Goal: Task Accomplishment & Management: Manage account settings

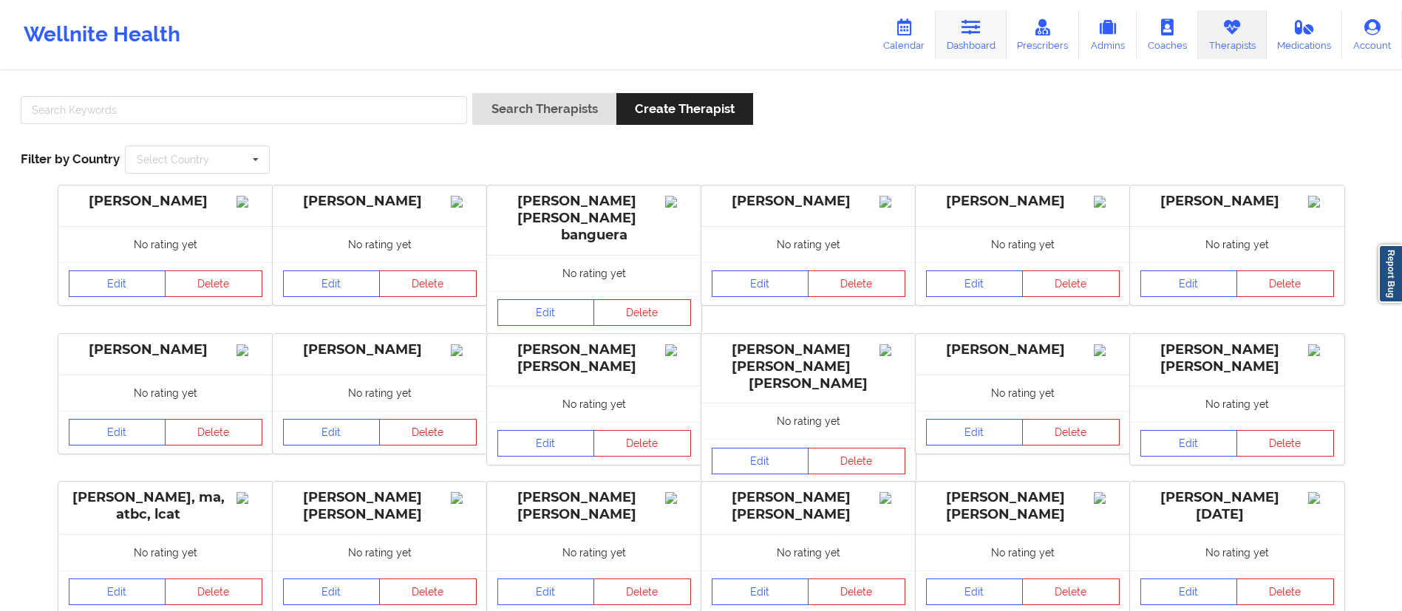
click at [986, 31] on link "Dashboard" at bounding box center [971, 34] width 71 height 49
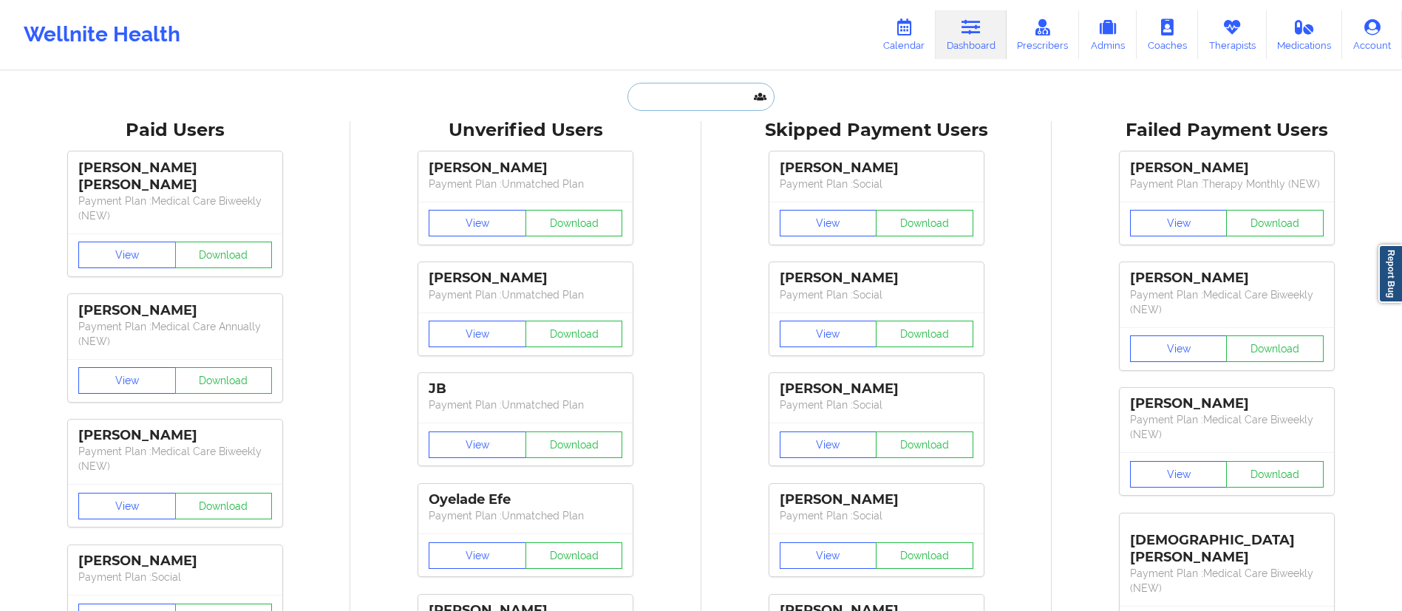
click at [716, 83] on input "text" at bounding box center [701, 97] width 146 height 28
paste input "Cameron Setareh"
type input "Cameron Setareh"
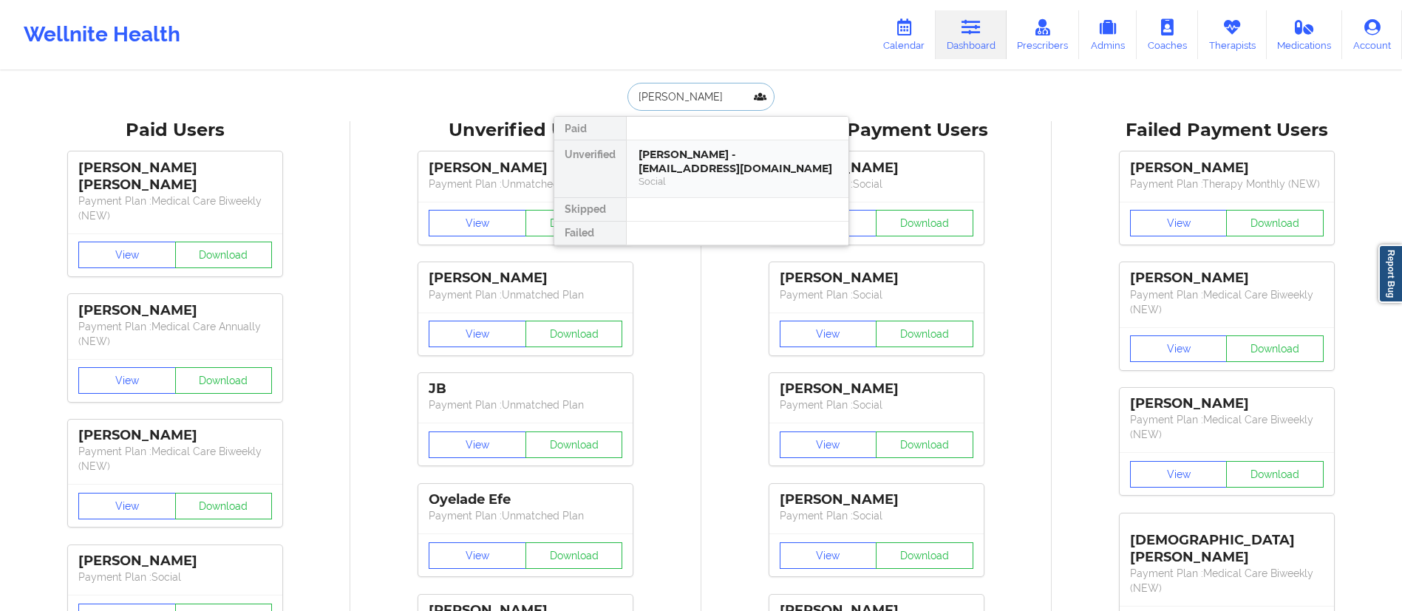
click at [704, 166] on div "Cameron Setareh - setarehc@gmail.com" at bounding box center [738, 161] width 198 height 27
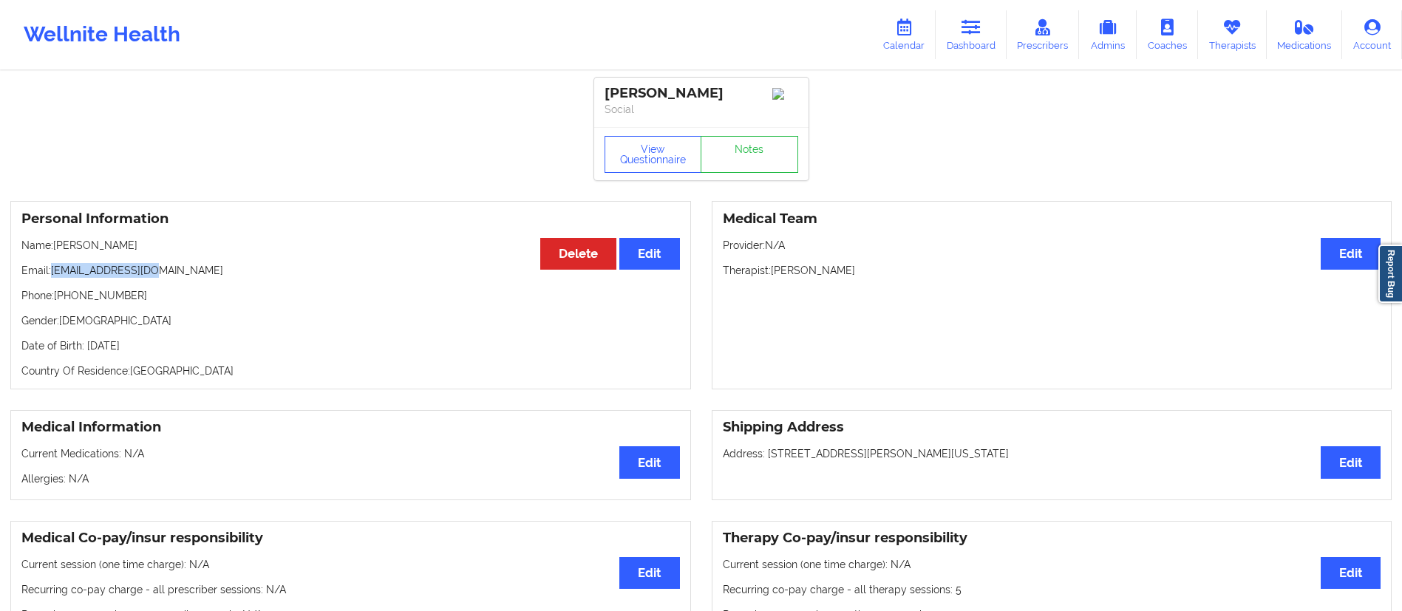
drag, startPoint x: 52, startPoint y: 272, endPoint x: 174, endPoint y: 271, distance: 122.0
click at [168, 269] on p "Email: setarehc@gmail.com" at bounding box center [350, 270] width 659 height 15
copy p "setarehc@gmail.com"
click at [960, 41] on link "Dashboard" at bounding box center [971, 34] width 71 height 49
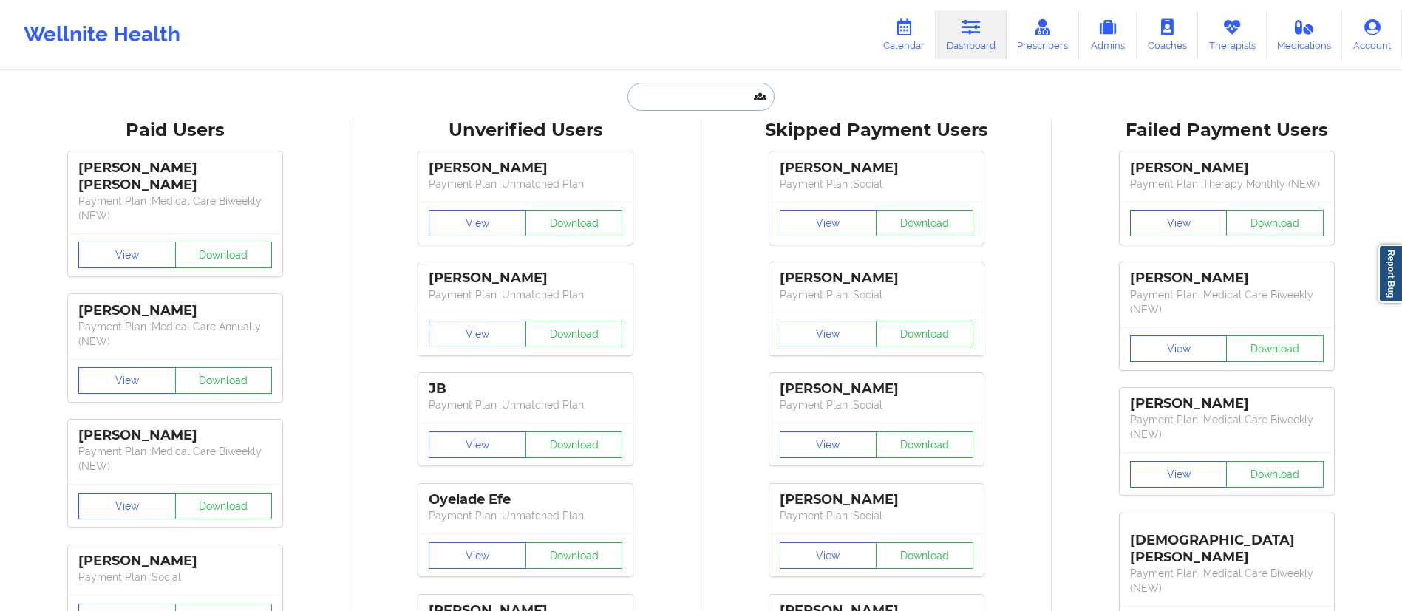
click at [650, 86] on input "text" at bounding box center [701, 97] width 146 height 28
paste input "Allison Famularo"
type input "Allison Famularo"
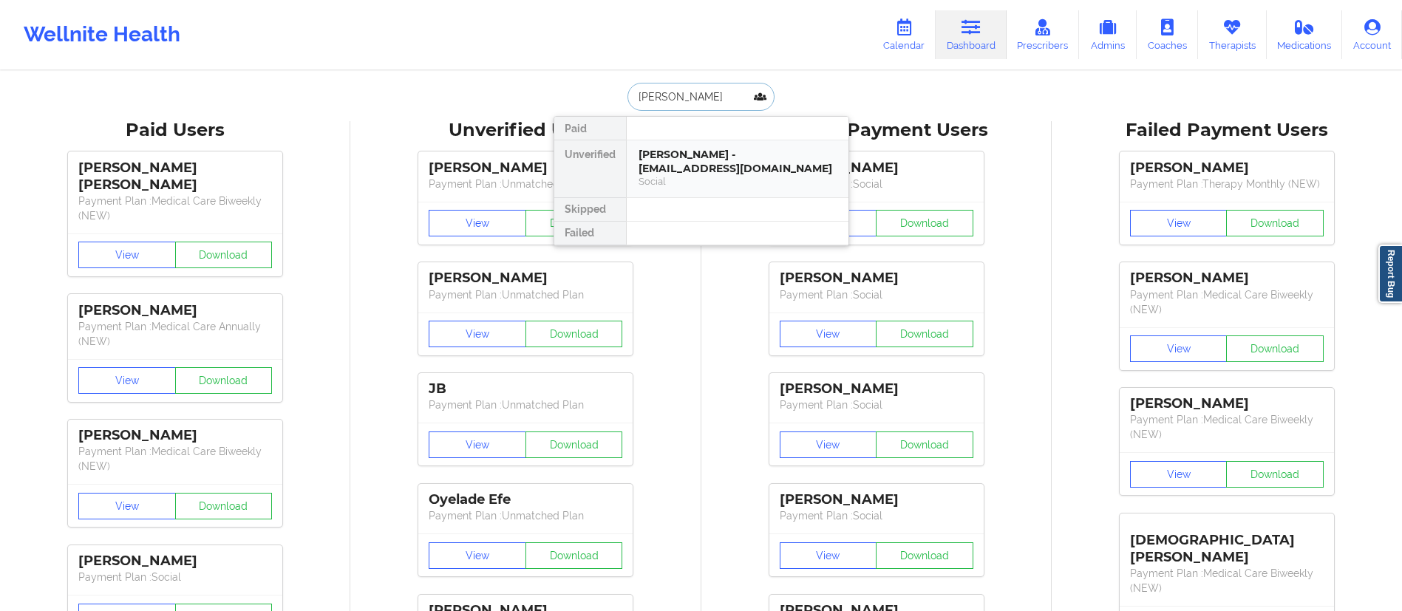
click at [684, 175] on div "Social" at bounding box center [738, 181] width 198 height 13
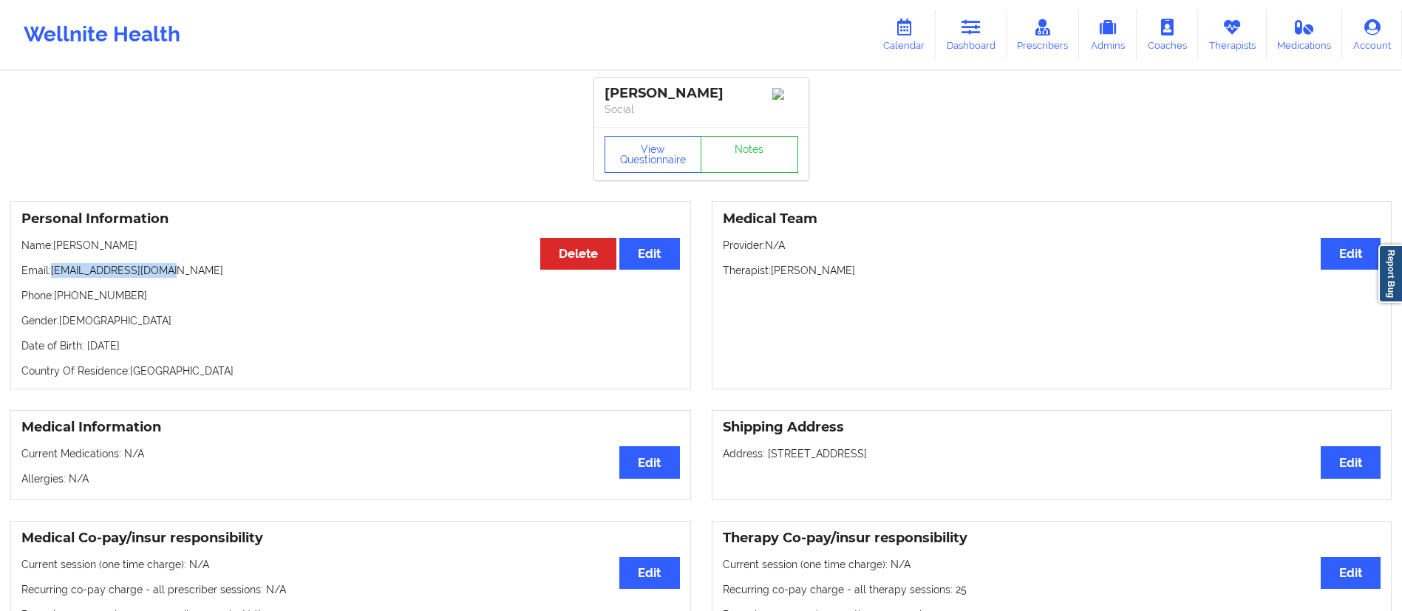
drag, startPoint x: 52, startPoint y: 272, endPoint x: 179, endPoint y: 281, distance: 126.7
click at [179, 278] on p "Email: alifamularo@gmail.com" at bounding box center [350, 270] width 659 height 15
copy p "alifamularo@gmail.com"
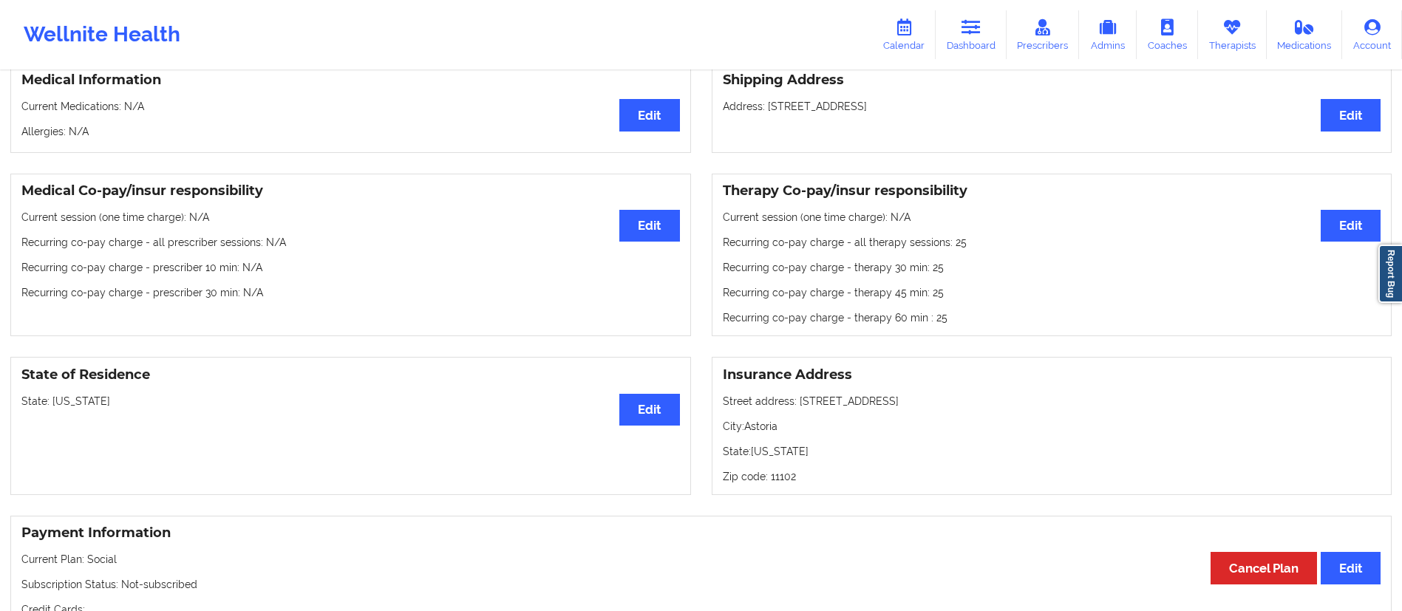
scroll to position [319, 0]
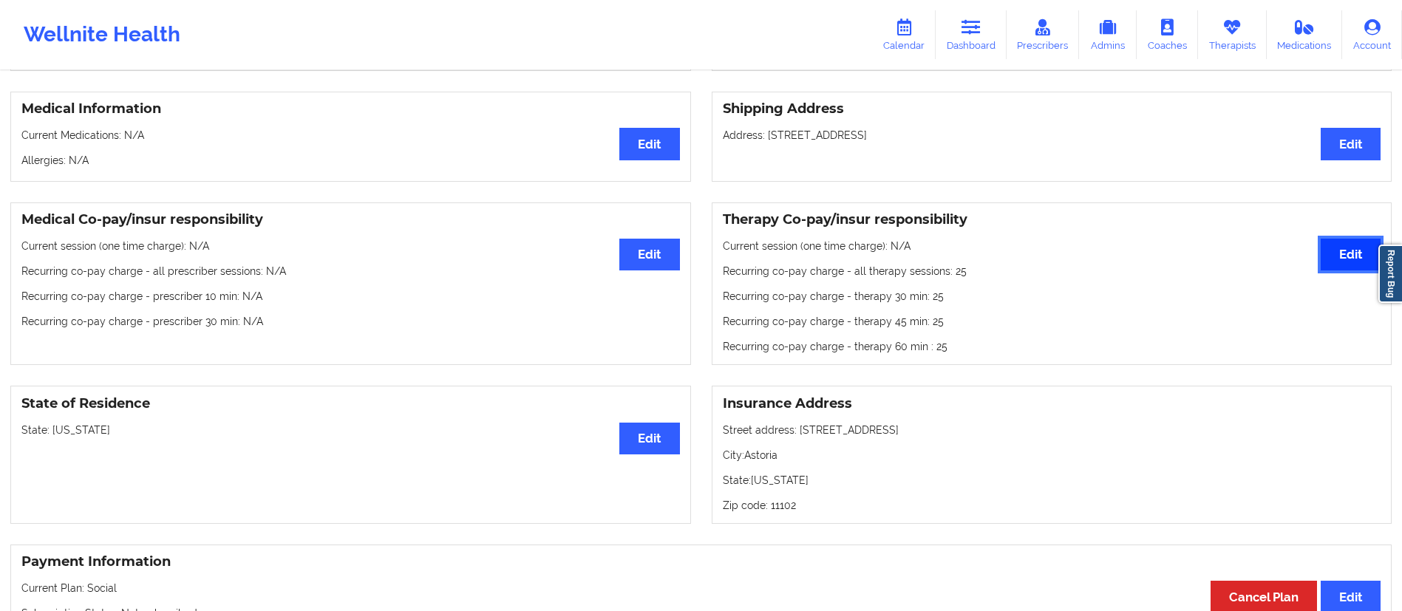
click at [1339, 262] on button "Edit" at bounding box center [1351, 255] width 60 height 32
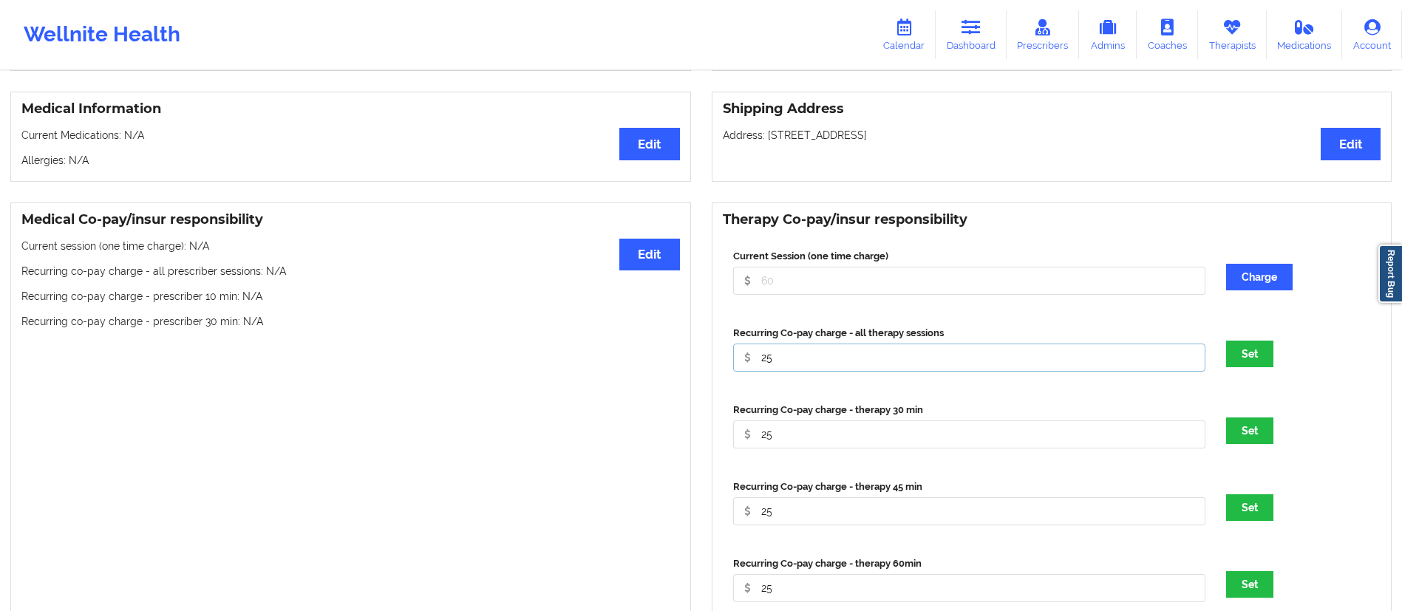
drag, startPoint x: 803, startPoint y: 360, endPoint x: 748, endPoint y: 363, distance: 55.5
click at [748, 363] on input "25" at bounding box center [969, 358] width 473 height 28
type input "30"
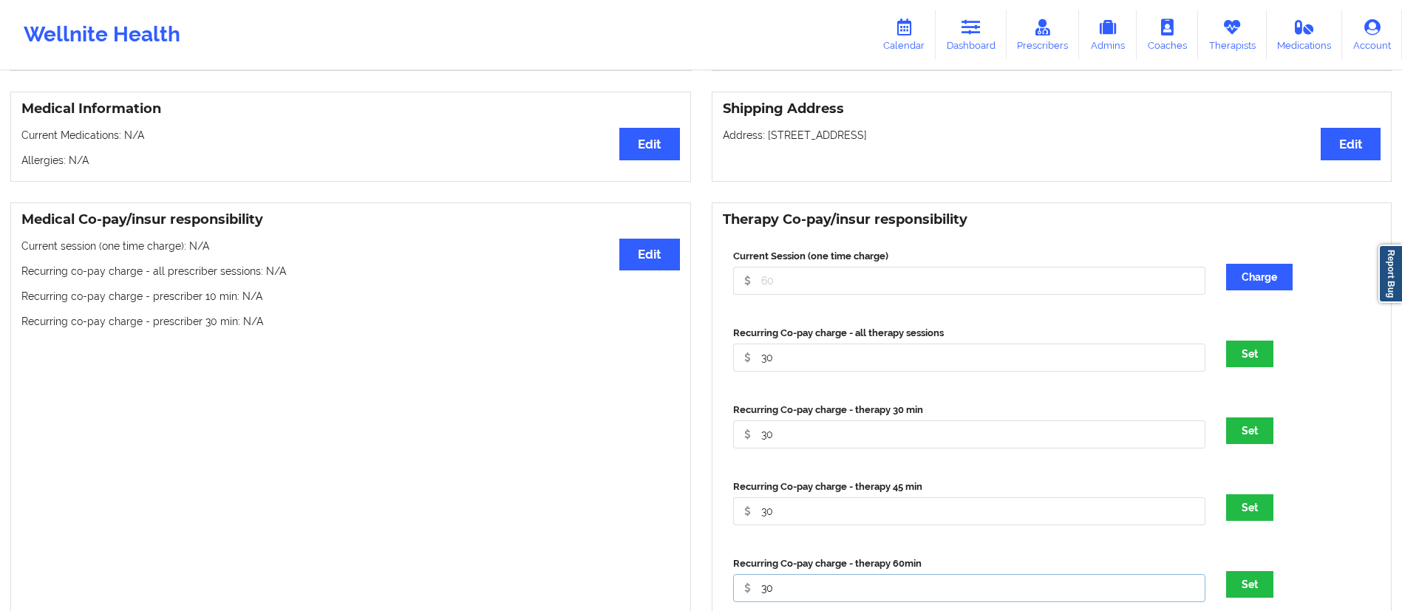
type input "30"
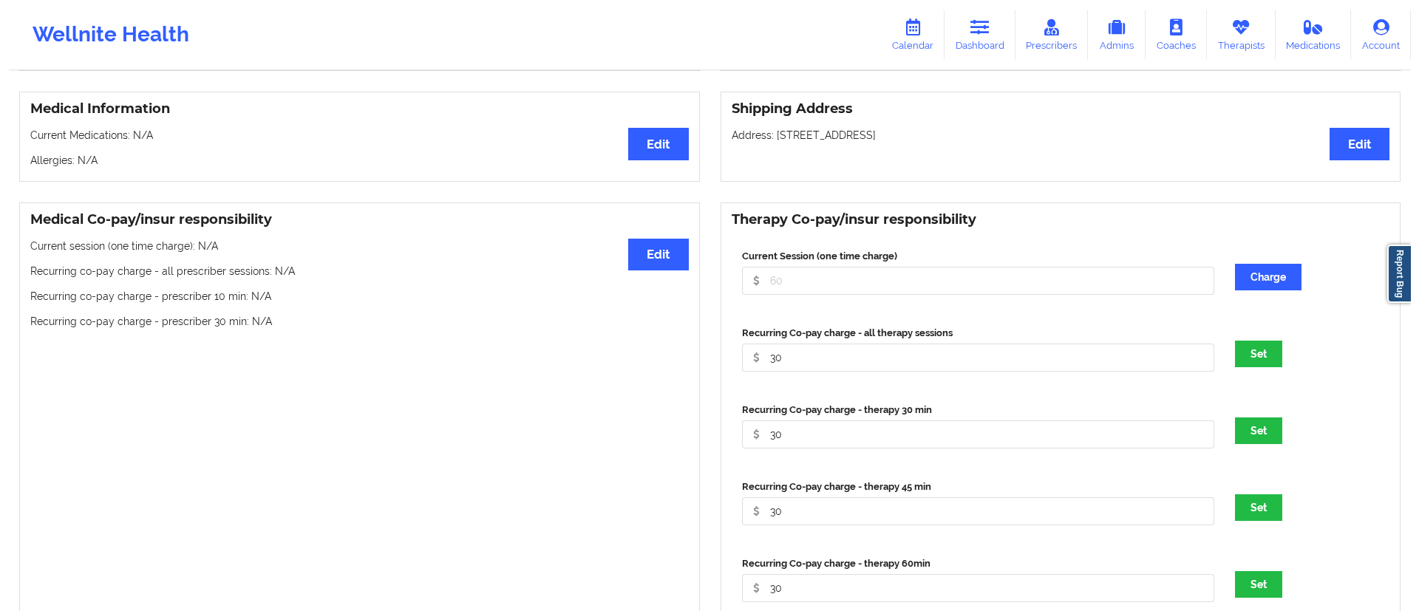
scroll to position [654, 0]
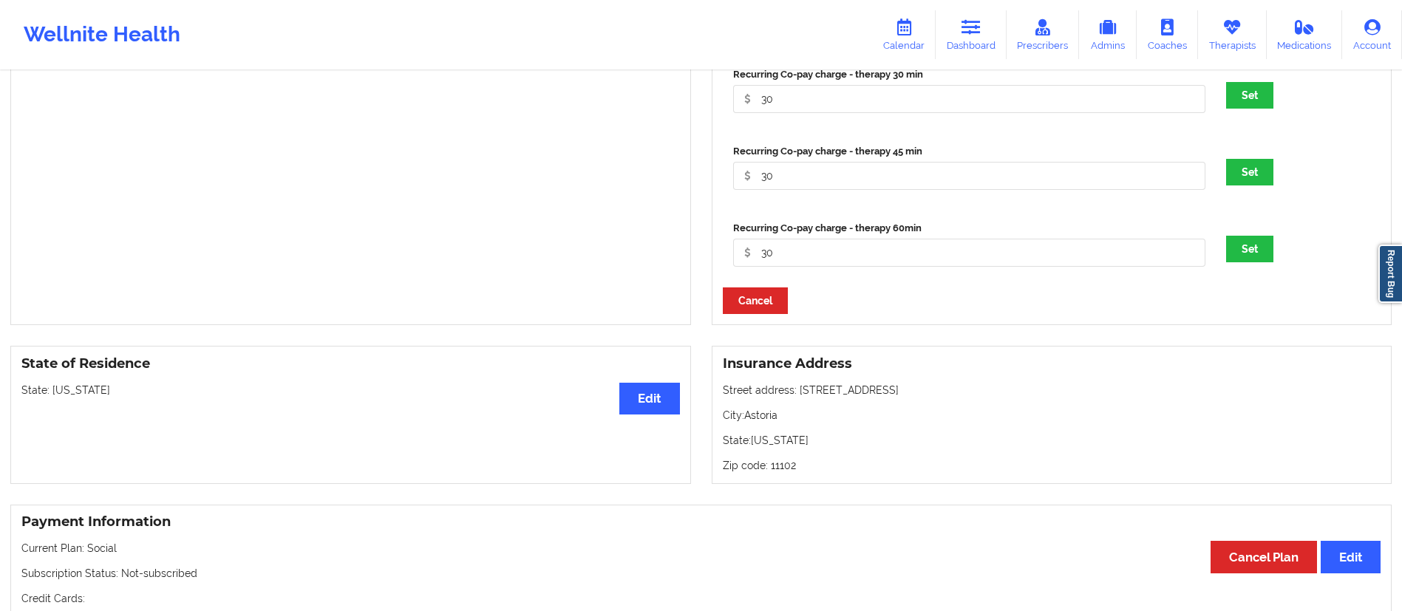
click at [1093, 305] on div "Therapy Co-pay/insur responsibility Current Session (one time charge) Charge Re…" at bounding box center [1052, 96] width 681 height 459
click at [1246, 257] on button "Set" at bounding box center [1249, 249] width 47 height 27
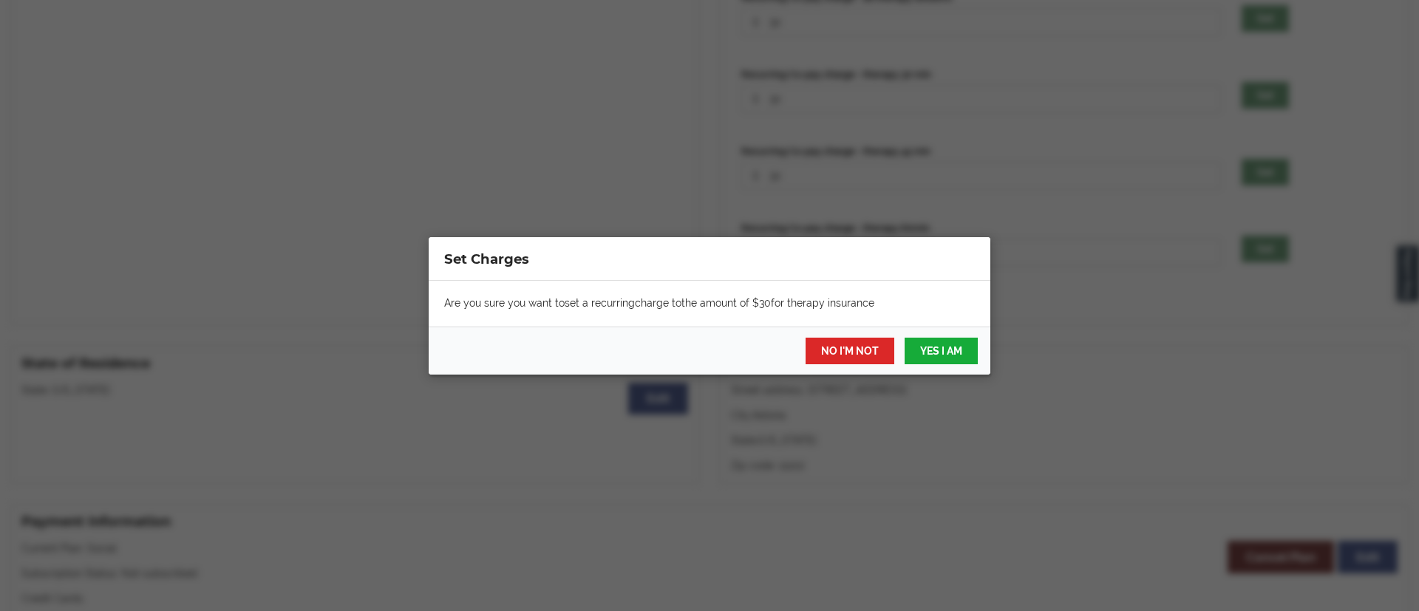
click at [978, 345] on div "NO I'M NOT YES I AM" at bounding box center [710, 351] width 562 height 48
click at [962, 348] on button "YES I AM" at bounding box center [941, 351] width 73 height 27
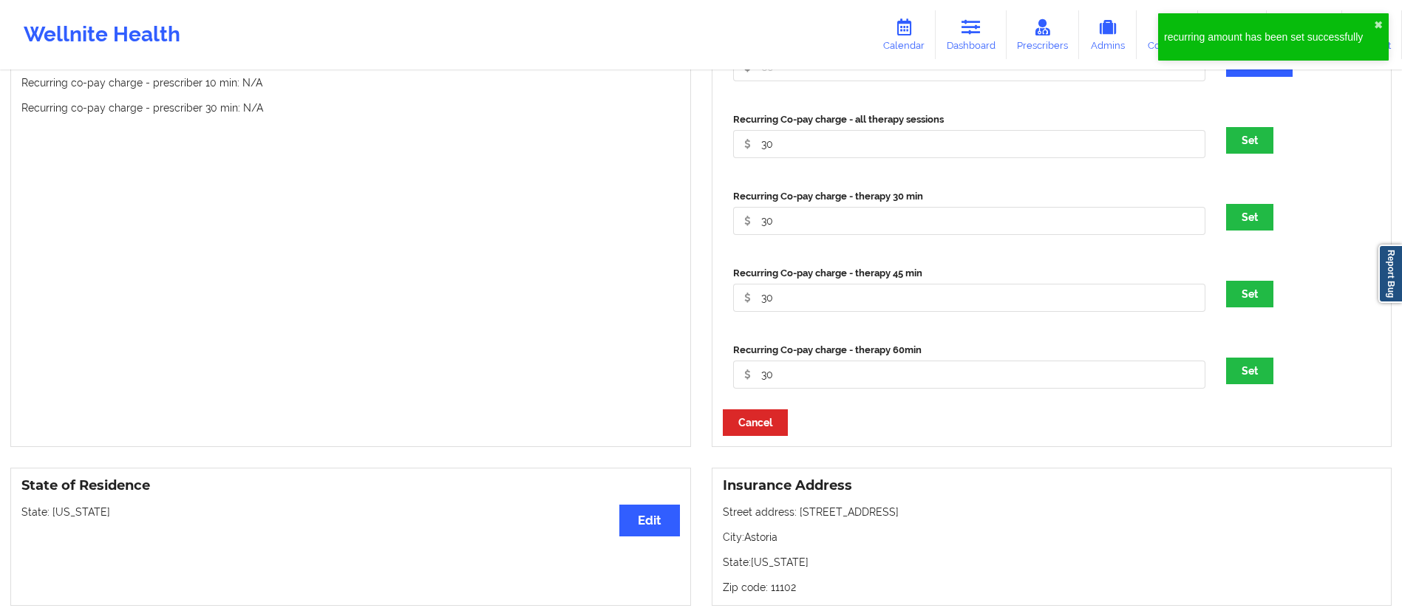
scroll to position [530, 0]
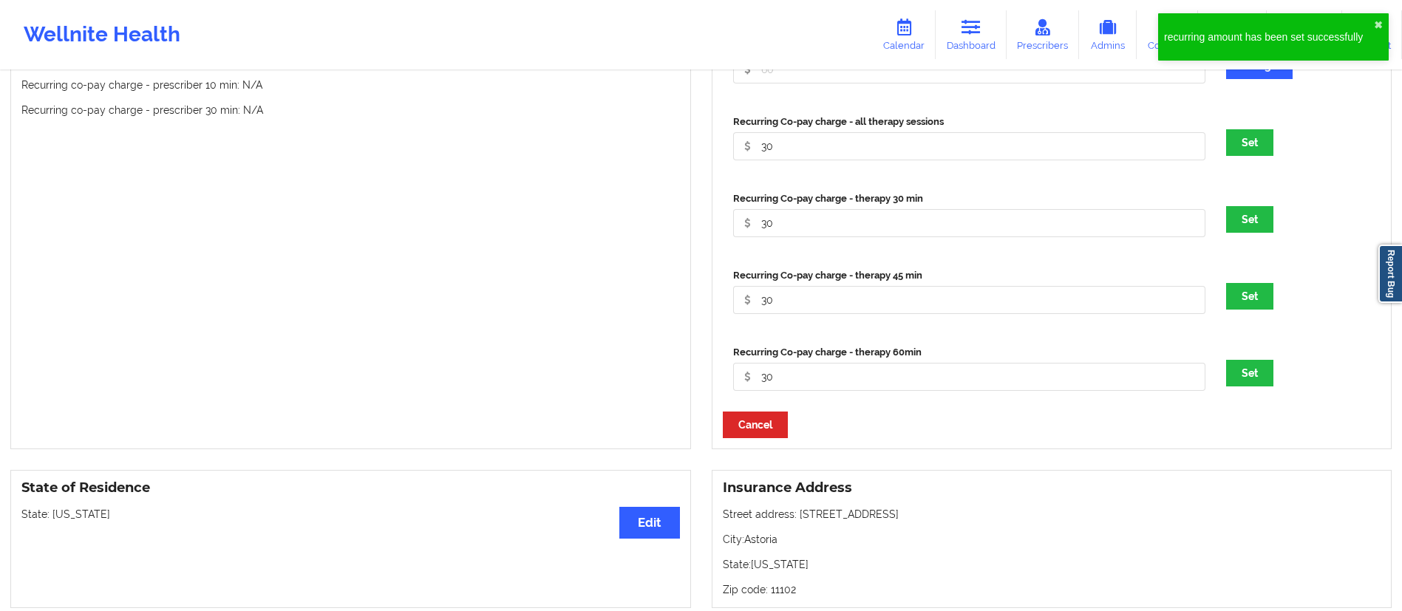
click at [1268, 283] on div "Recurring Co-pay charge - therapy 45 min 30 Set" at bounding box center [1052, 296] width 659 height 77
click at [1234, 307] on button "Set" at bounding box center [1249, 296] width 47 height 27
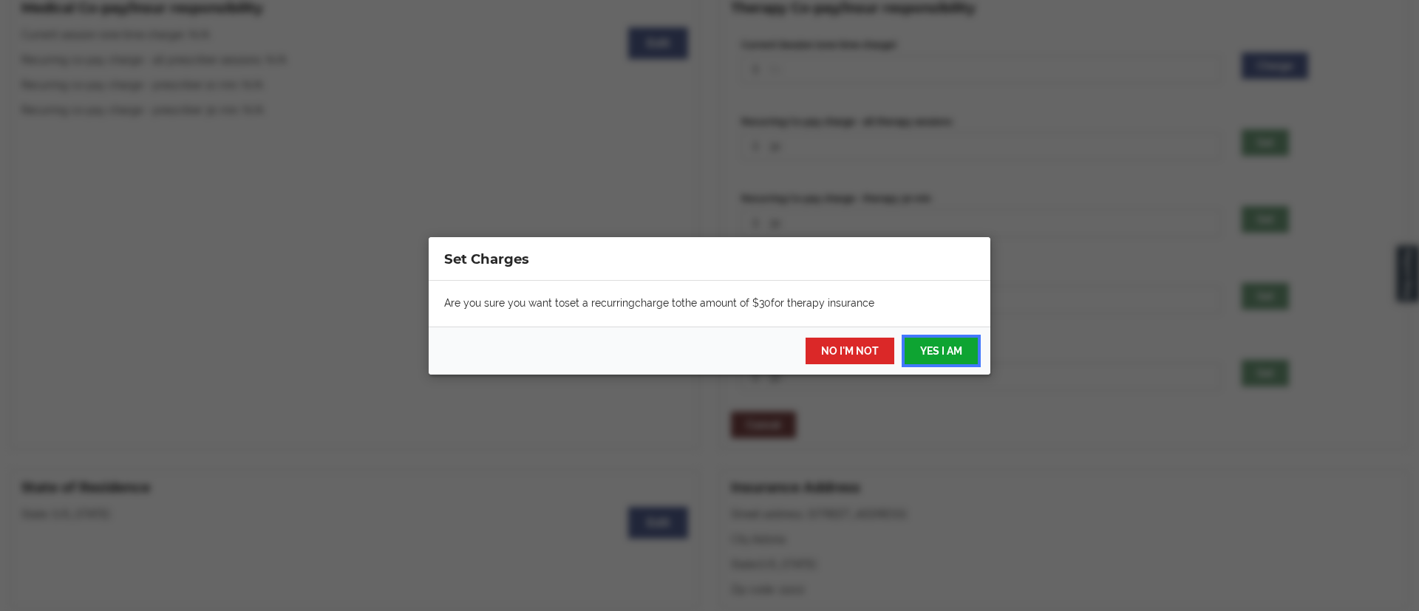
click at [931, 357] on button "YES I AM" at bounding box center [941, 351] width 73 height 27
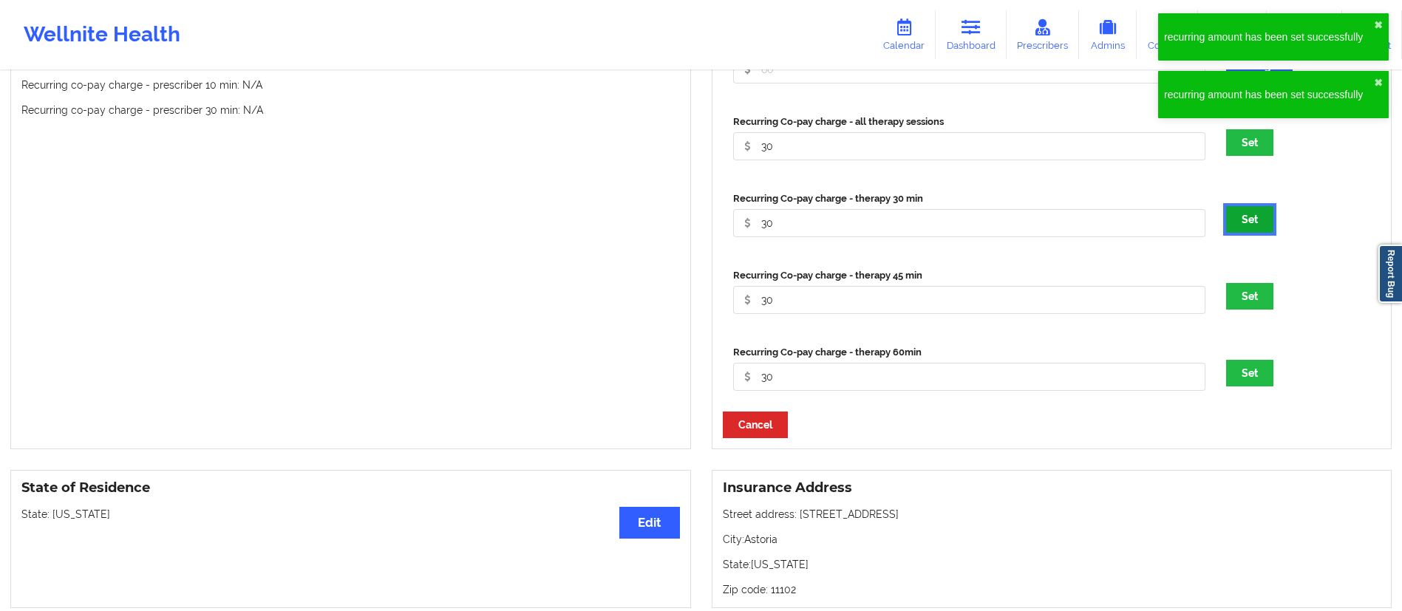
click at [1247, 225] on button "Set" at bounding box center [1249, 219] width 47 height 27
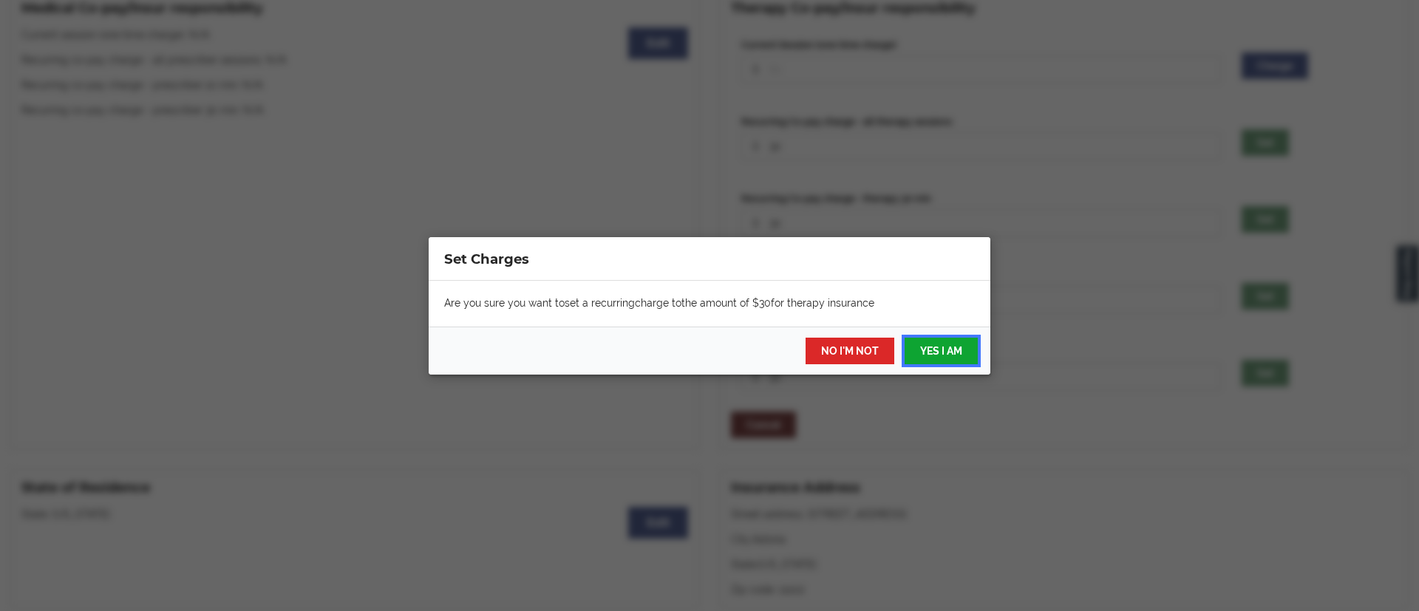
click at [969, 347] on button "YES I AM" at bounding box center [941, 351] width 73 height 27
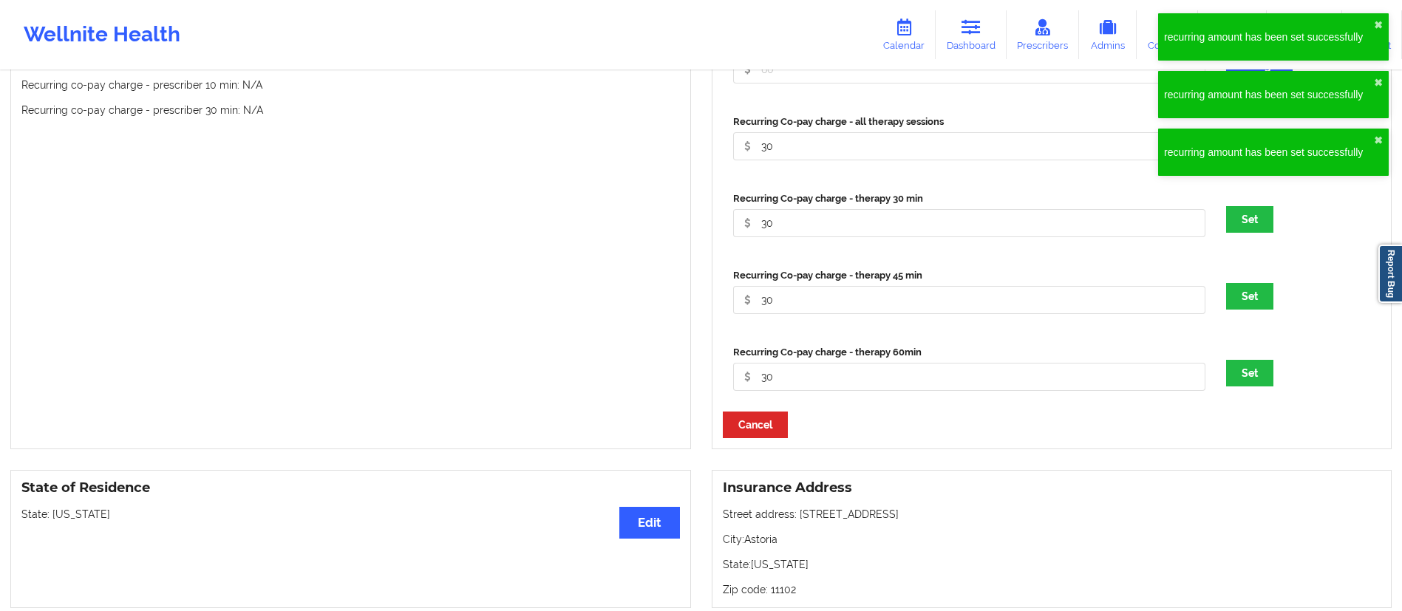
click at [1247, 141] on div "recurring amount has been set successfully ✖︎" at bounding box center [1273, 152] width 231 height 47
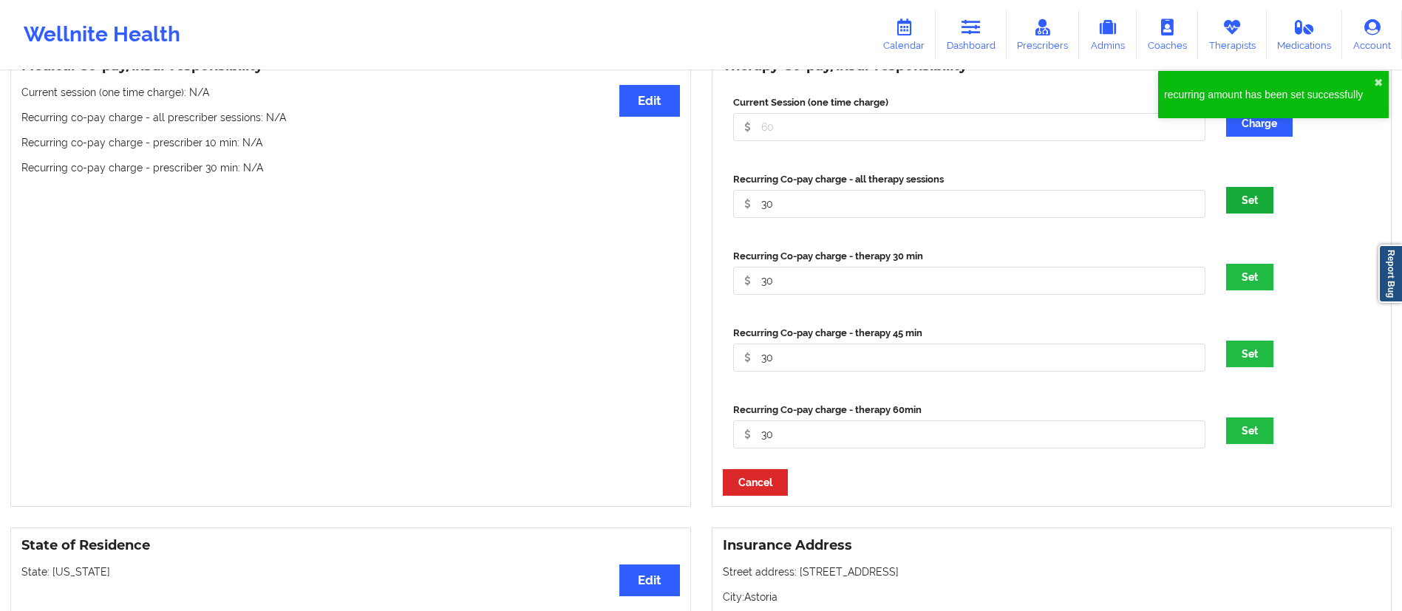
scroll to position [471, 0]
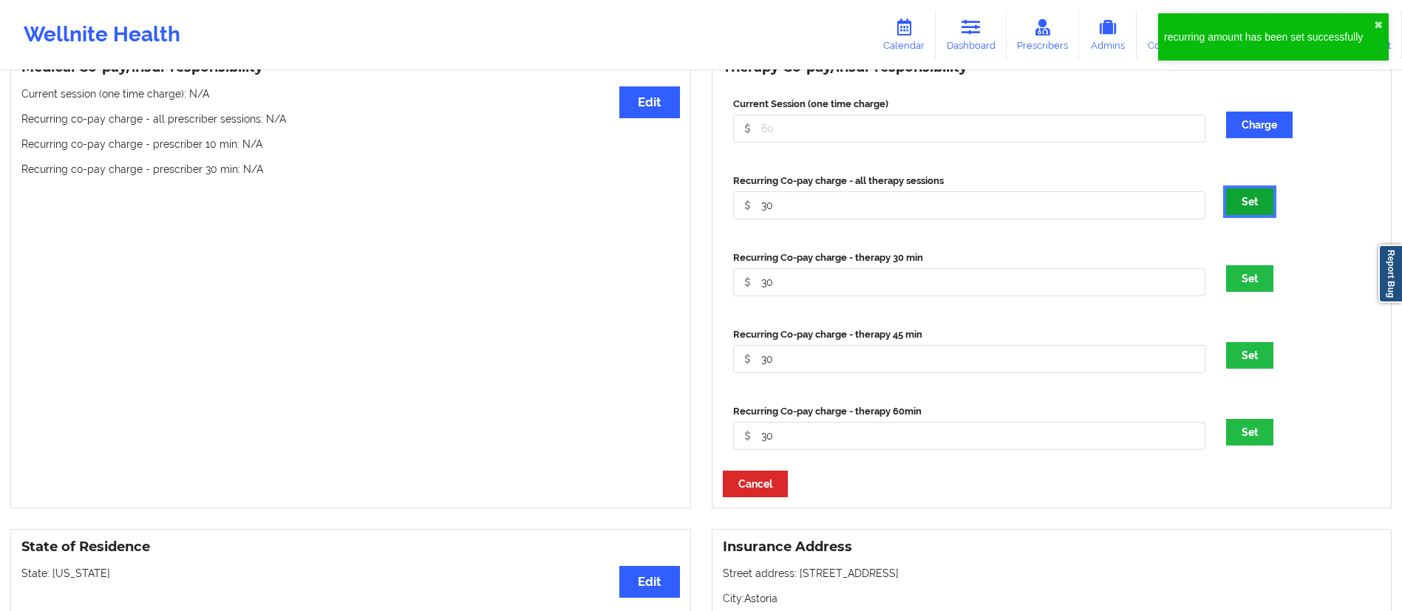
click at [1249, 204] on button "Set" at bounding box center [1249, 201] width 47 height 27
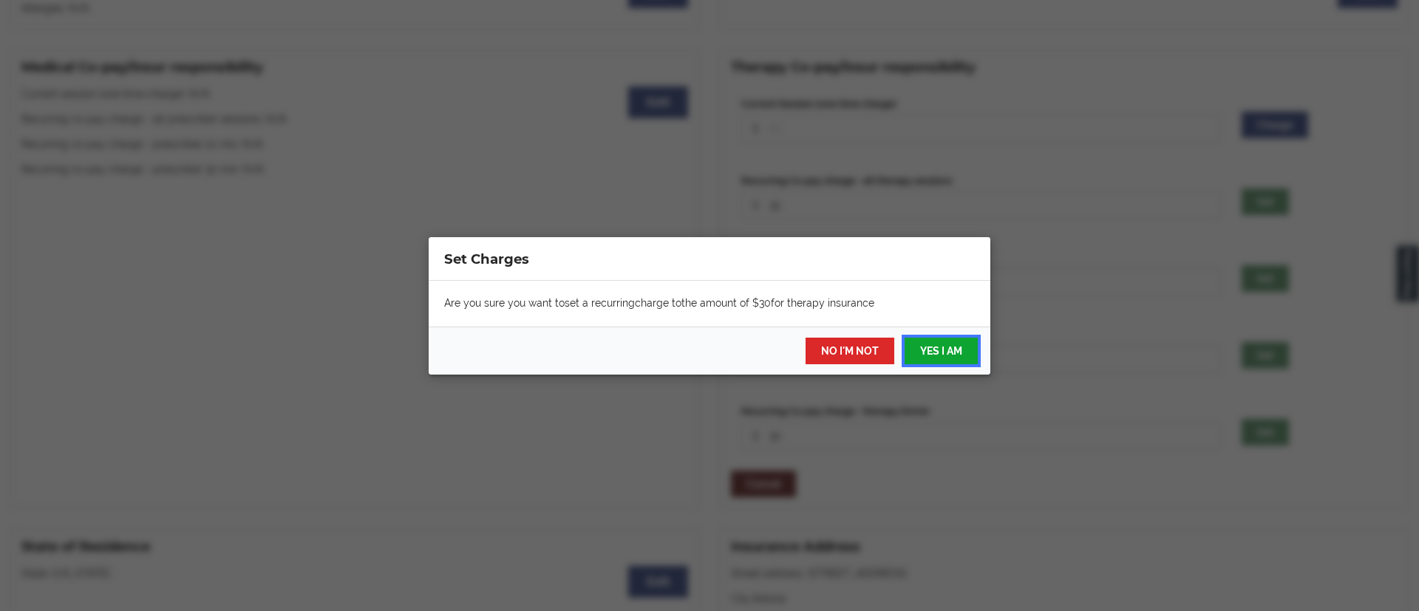
click at [946, 346] on button "YES I AM" at bounding box center [941, 351] width 73 height 27
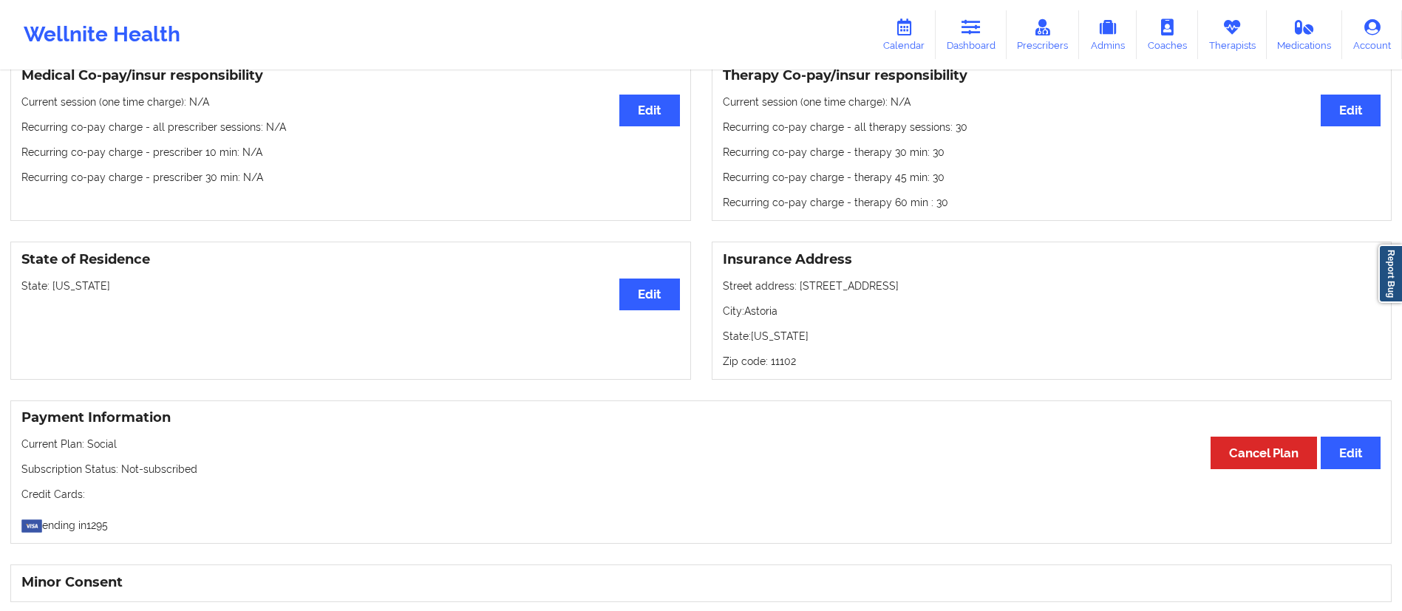
scroll to position [463, 0]
